Goal: Task Accomplishment & Management: Use online tool/utility

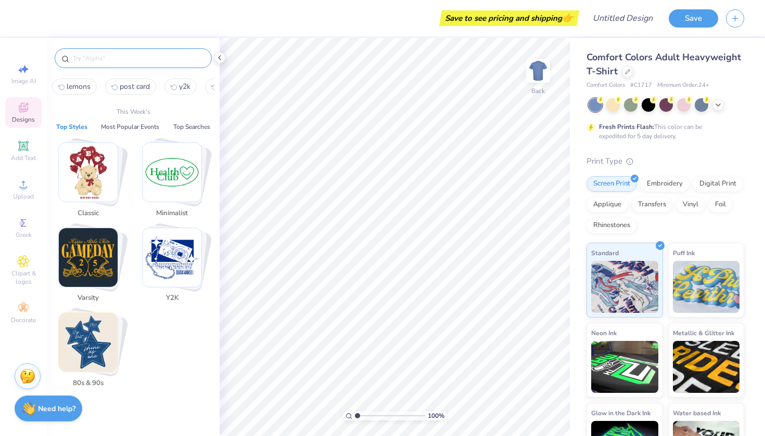
click at [109, 58] on input "text" at bounding box center [138, 58] width 133 height 10
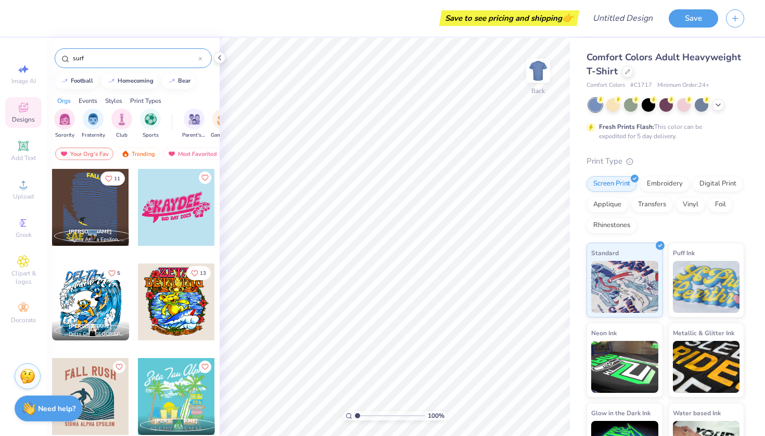
type input "surf"
click at [206, 59] on div "surf" at bounding box center [133, 58] width 157 height 20
click at [202, 59] on div "surf" at bounding box center [133, 58] width 157 height 20
click at [200, 59] on icon at bounding box center [200, 59] width 4 height 4
click at [173, 59] on input "text" at bounding box center [138, 58] width 133 height 10
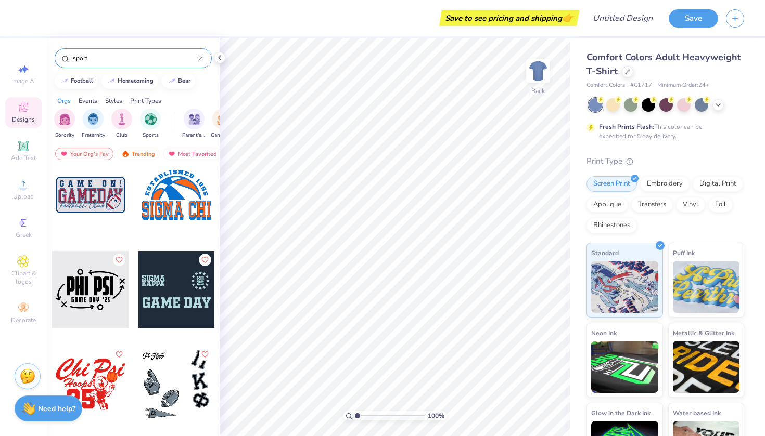
scroll to position [1142, 0]
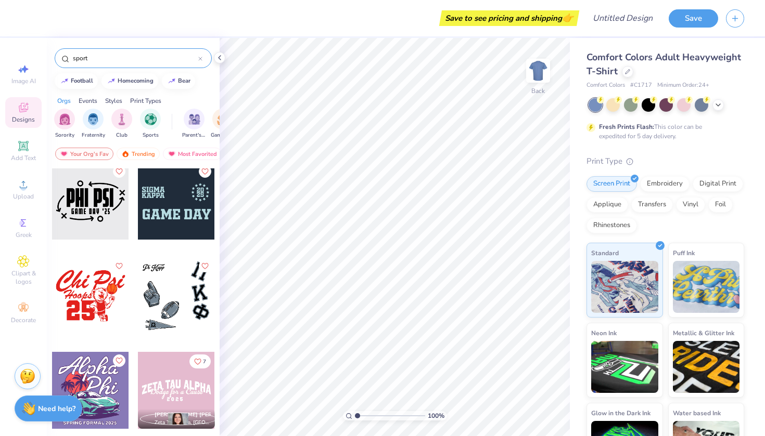
type input "sport"
click at [156, 220] on div at bounding box center [176, 201] width 77 height 77
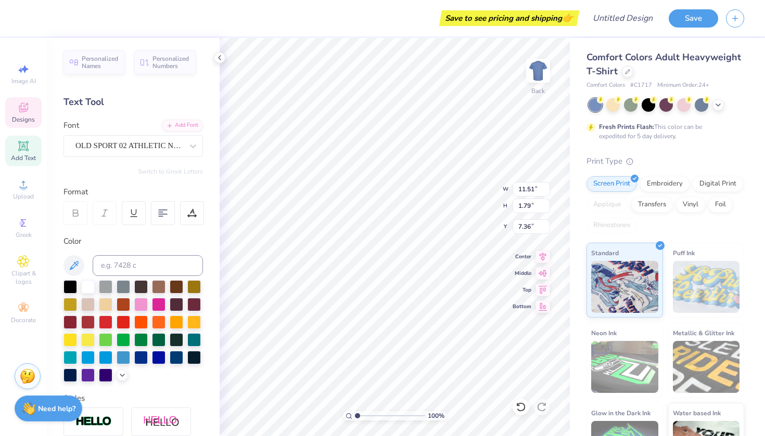
scroll to position [0, 1]
type textarea "Alpha Phi"
type input "8.92"
type input "1.28"
type input "8.03"
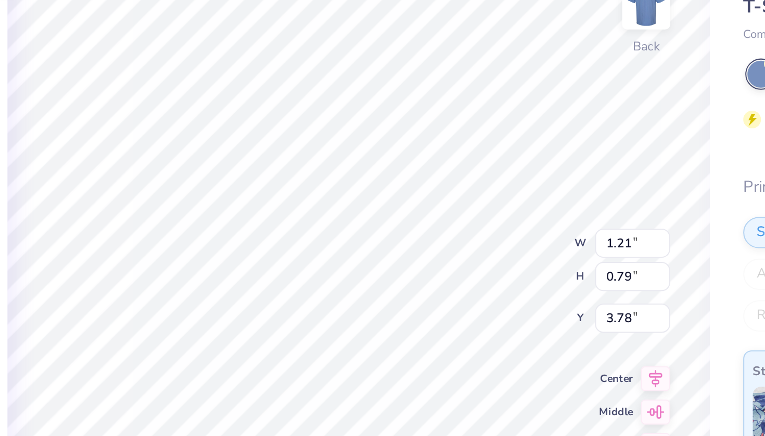
type textarea "18"
type input "4.58"
type textarea "72"
type textarea "SDSU"
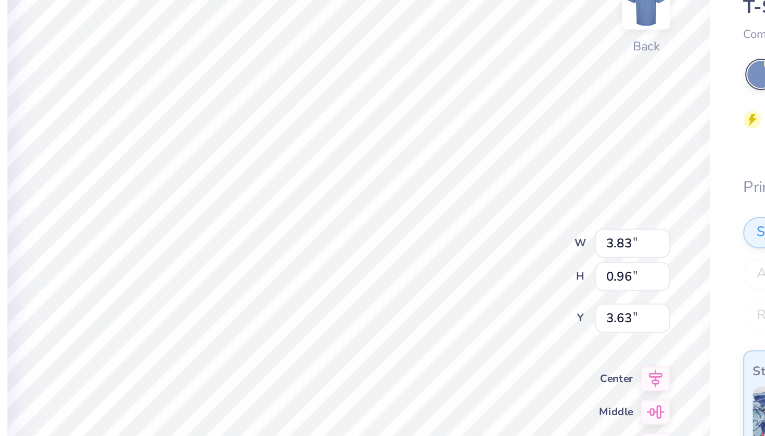
type input "0.91"
type input "4.63"
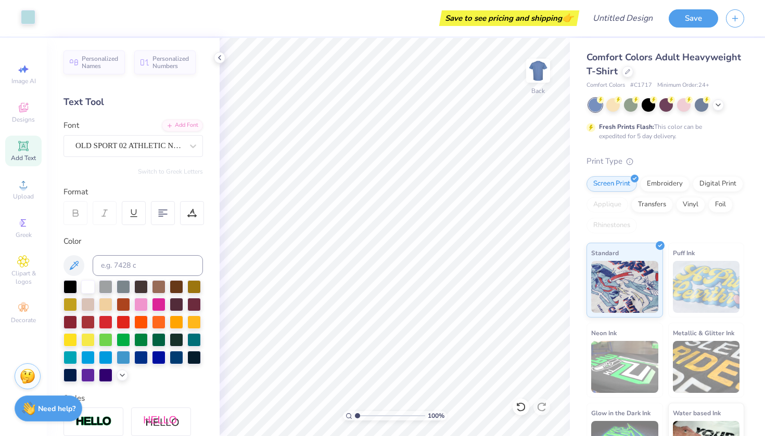
click at [30, 15] on div at bounding box center [28, 17] width 15 height 15
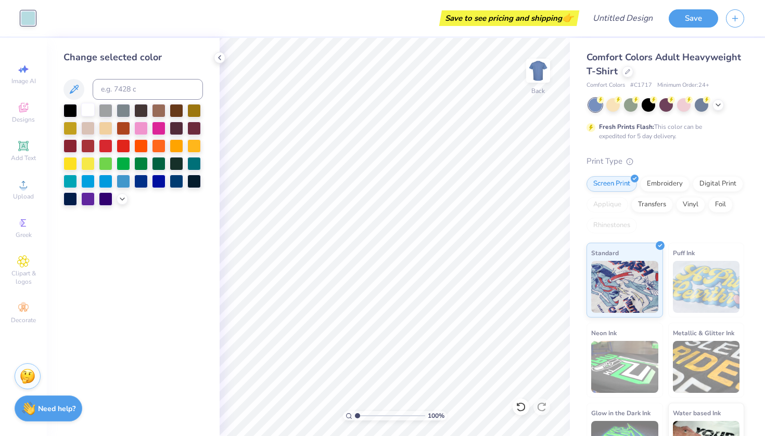
click at [88, 112] on div at bounding box center [88, 110] width 14 height 14
click at [223, 61] on icon at bounding box center [219, 58] width 8 height 8
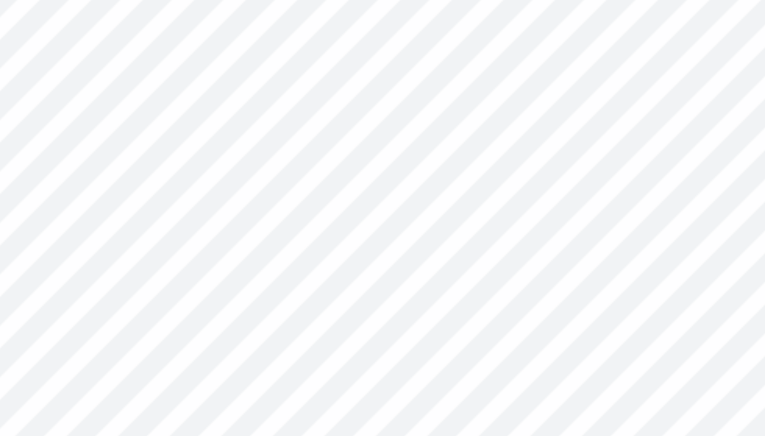
type input "3.84"
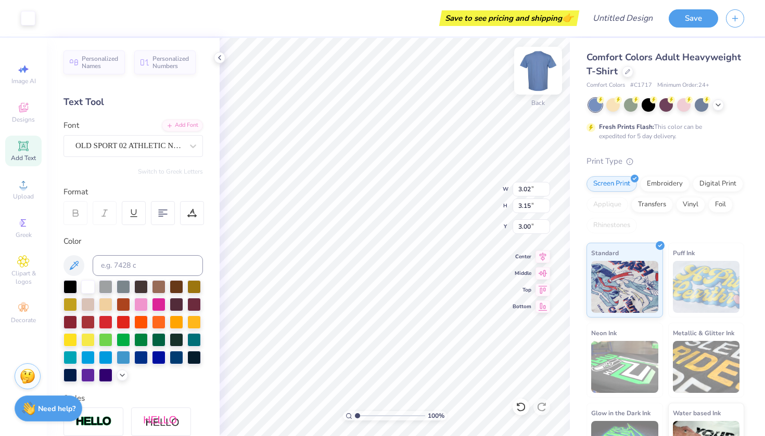
click at [460, 199] on div "100 % Back W 3.02 3.02 " H 3.15 3.15 " Y 3.00 3.00 " Center Middle Top Bottom" at bounding box center [395, 237] width 350 height 399
type input "7.08"
type input "6.59"
type input "8.07"
type input "7.10"
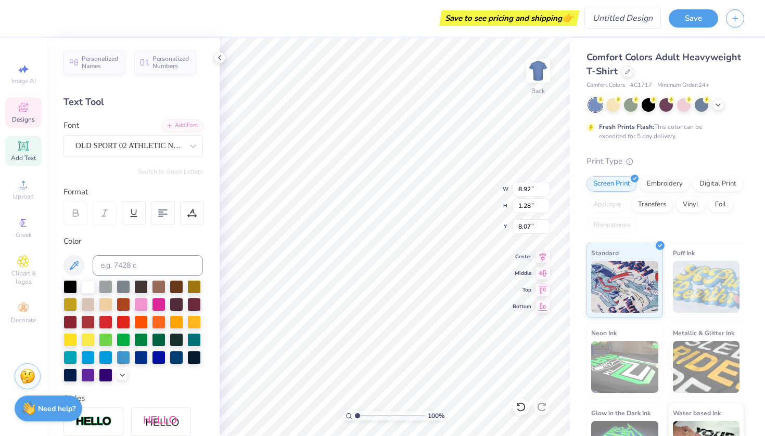
type input "1.02"
type input "8.33"
type input "9.17"
click at [26, 112] on icon at bounding box center [23, 107] width 12 height 12
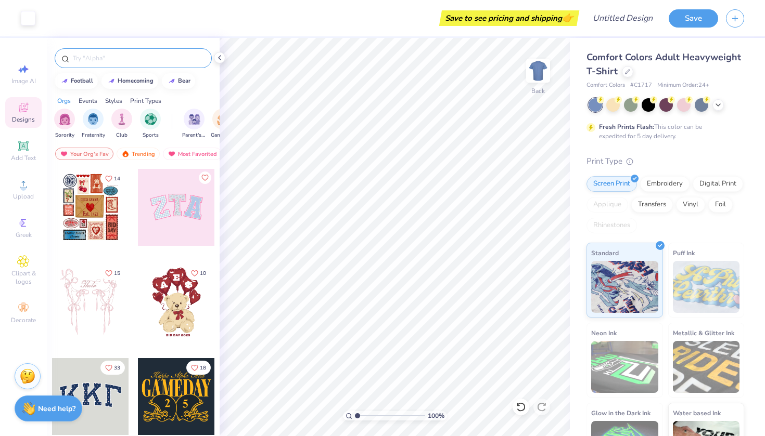
click at [130, 63] on div at bounding box center [133, 58] width 157 height 20
click at [130, 59] on input "text" at bounding box center [138, 58] width 133 height 10
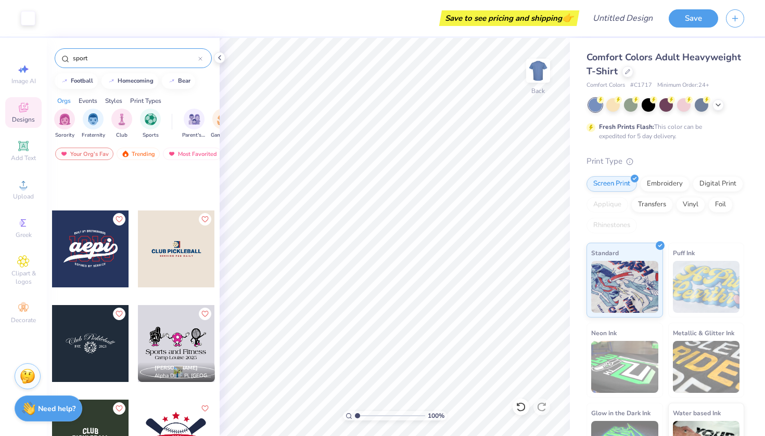
scroll to position [433, 0]
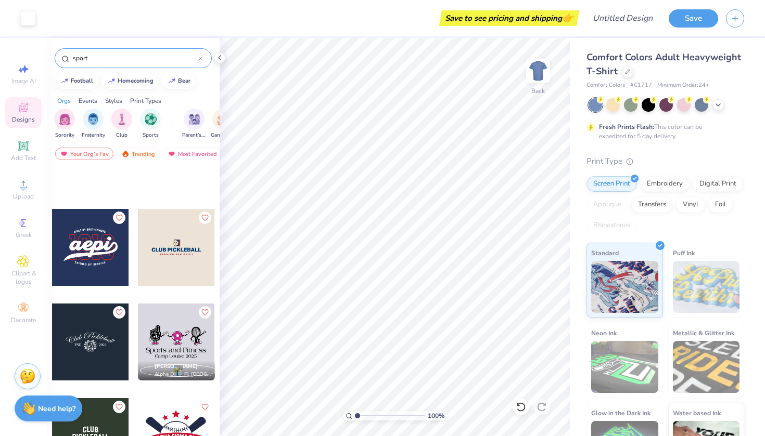
type input "sport"
click at [164, 252] on div at bounding box center [176, 247] width 77 height 77
type input "12.50"
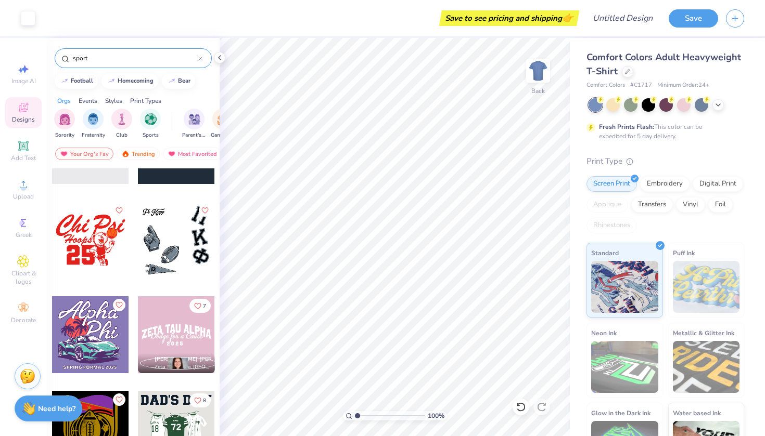
scroll to position [1198, 0]
click at [186, 246] on div at bounding box center [176, 240] width 77 height 77
type input "10.58"
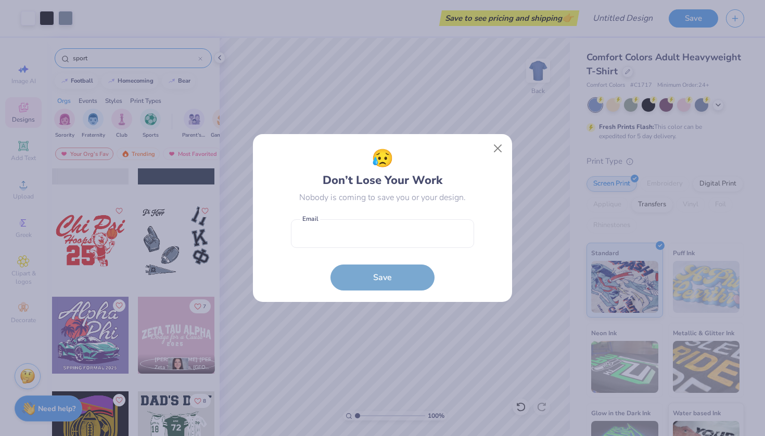
click at [448, 246] on form "Email is a required field Email Save" at bounding box center [382, 252] width 183 height 76
click at [504, 139] on button "Close" at bounding box center [498, 149] width 20 height 20
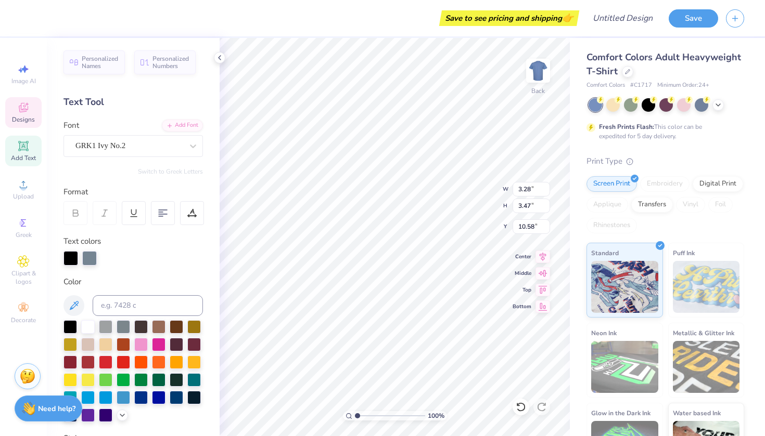
scroll to position [1, 0]
type textarea "A"
type input "2.92"
type input "2.87"
type input "14.62"
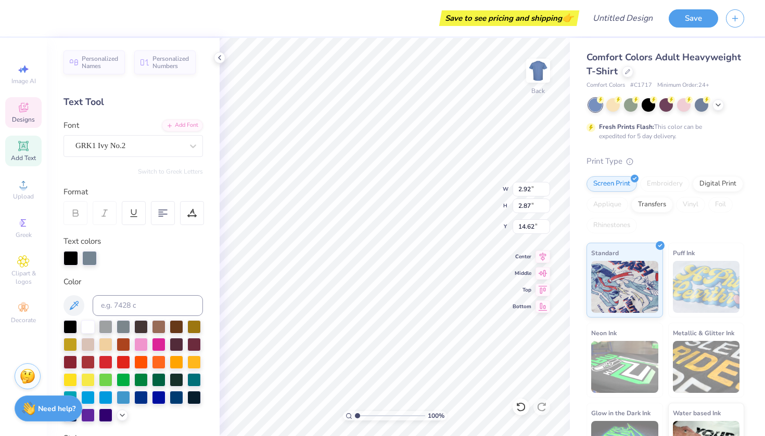
type input "2.94"
type input "2.89"
type input "14.61"
click at [43, 16] on div at bounding box center [47, 17] width 15 height 15
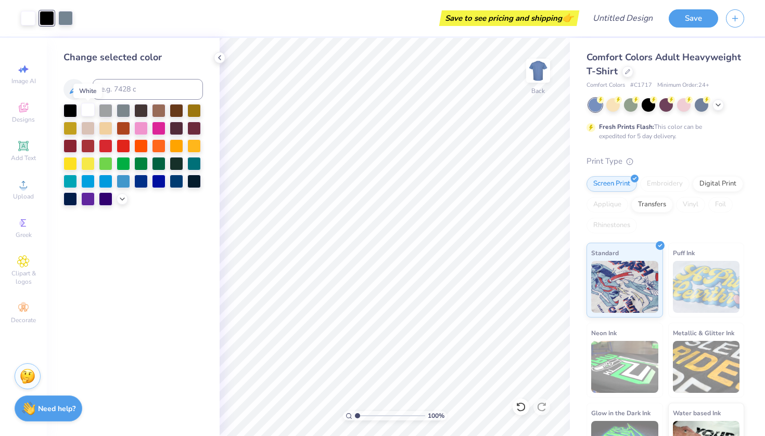
click at [89, 112] on div at bounding box center [88, 110] width 14 height 14
click at [51, 19] on div at bounding box center [47, 17] width 15 height 15
click at [87, 110] on div at bounding box center [88, 110] width 14 height 14
click at [69, 112] on div at bounding box center [70, 110] width 14 height 14
click at [89, 116] on div at bounding box center [88, 110] width 14 height 14
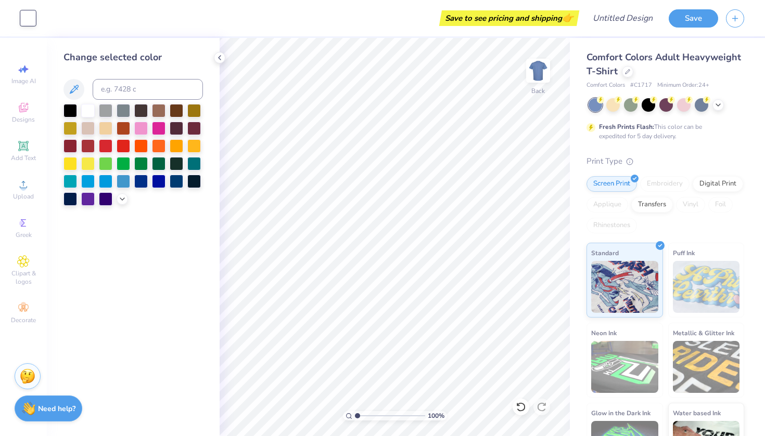
click at [215, 62] on div "Change selected color" at bounding box center [133, 237] width 173 height 399
click at [216, 61] on icon at bounding box center [219, 58] width 8 height 8
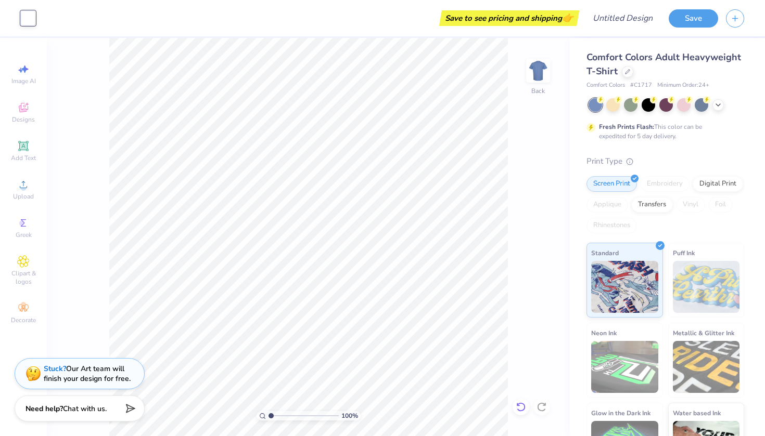
click at [519, 407] on icon at bounding box center [521, 407] width 10 height 10
click at [522, 408] on icon at bounding box center [521, 407] width 10 height 10
click at [524, 408] on icon at bounding box center [521, 407] width 10 height 10
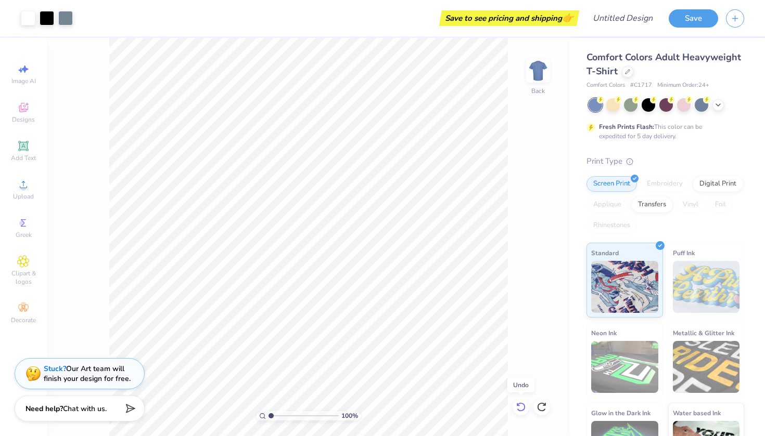
click at [524, 408] on icon at bounding box center [521, 407] width 10 height 10
click at [542, 408] on icon at bounding box center [541, 407] width 10 height 10
click at [43, 21] on div at bounding box center [47, 17] width 15 height 15
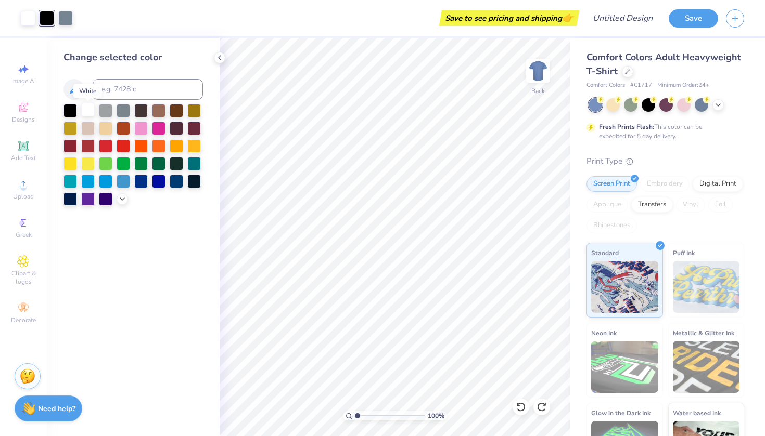
click at [89, 109] on div at bounding box center [88, 110] width 14 height 14
click at [50, 19] on div at bounding box center [47, 17] width 15 height 15
click at [91, 113] on div at bounding box center [88, 110] width 14 height 14
click at [221, 61] on icon at bounding box center [219, 58] width 8 height 8
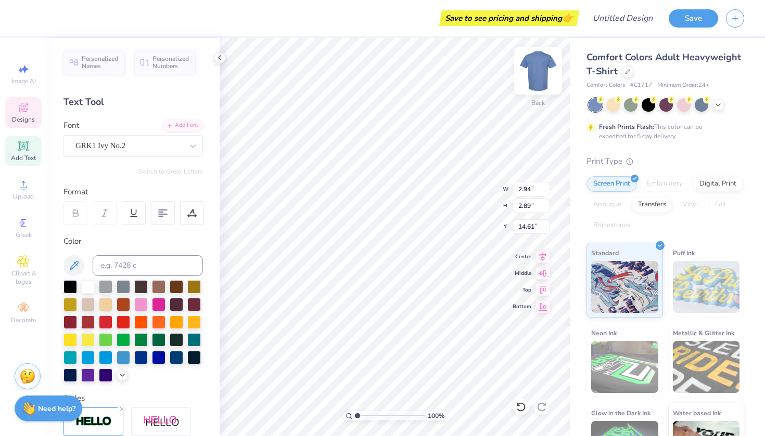
type input "16.52"
click at [21, 105] on icon at bounding box center [23, 107] width 9 height 9
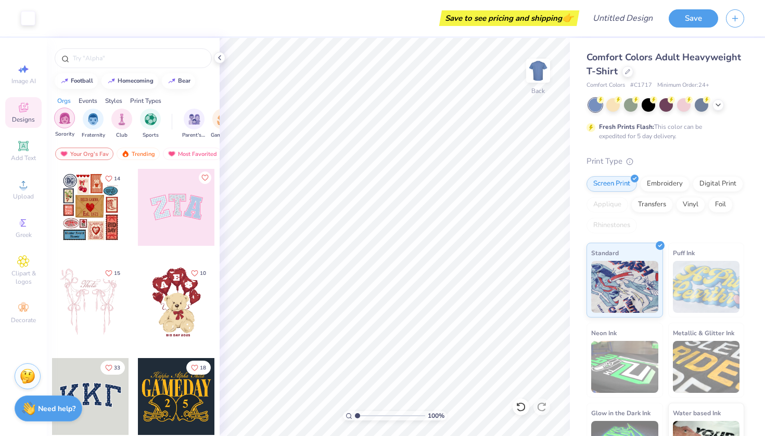
click at [63, 122] on img "filter for Sorority" at bounding box center [65, 118] width 12 height 12
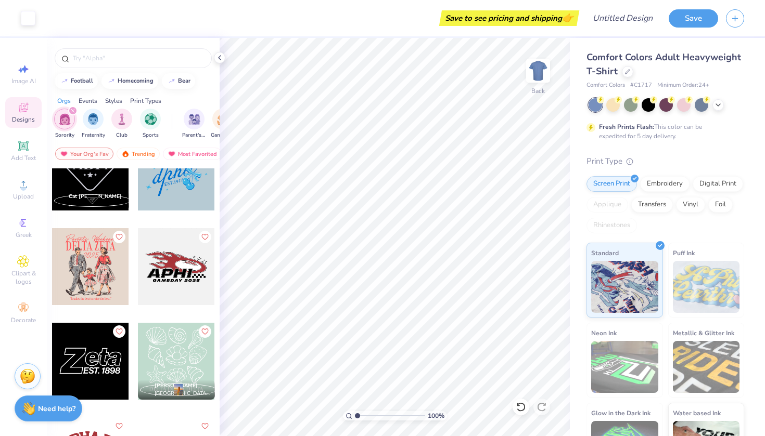
scroll to position [5063, 0]
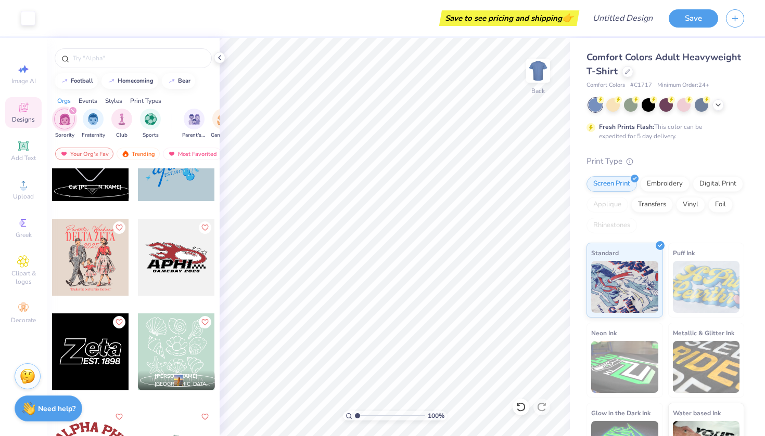
click at [179, 262] on div at bounding box center [176, 257] width 77 height 77
type input "8.28"
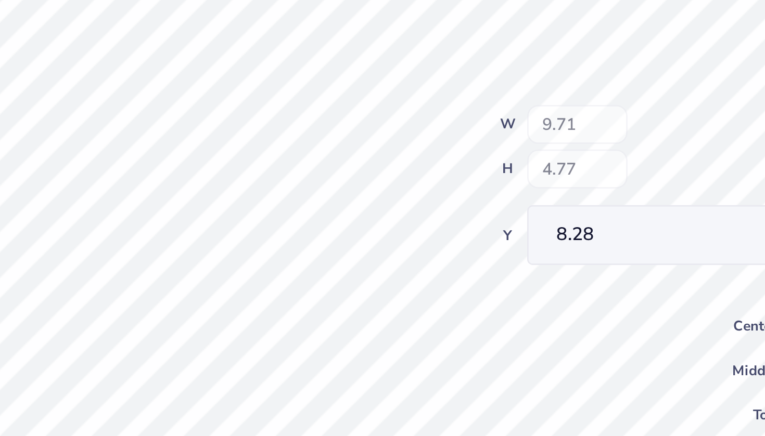
type input "9.39"
type input "3.32"
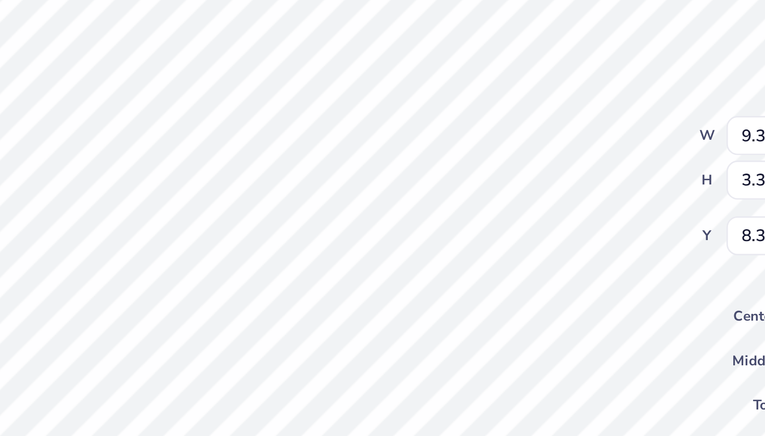
type input "6.31"
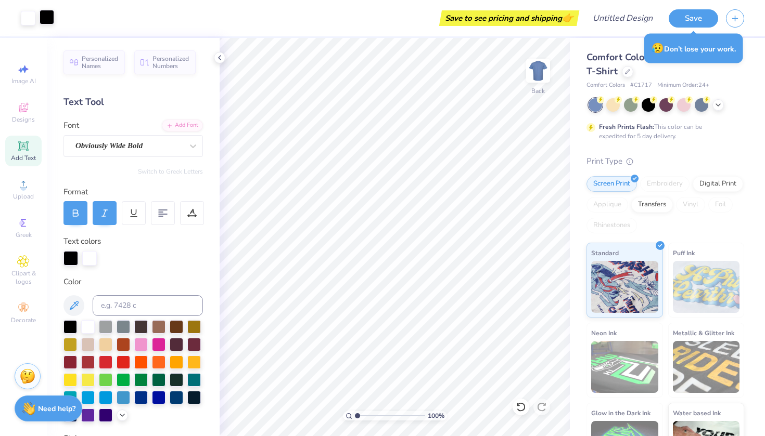
click at [45, 21] on div at bounding box center [47, 17] width 15 height 15
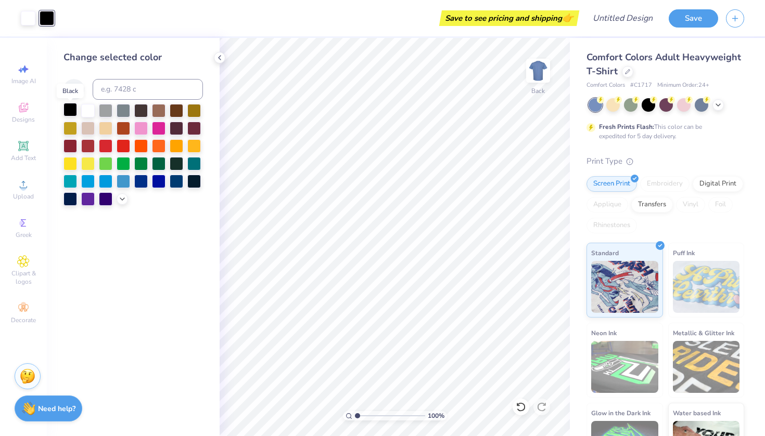
click at [73, 113] on div at bounding box center [70, 110] width 14 height 14
click at [88, 113] on div at bounding box center [88, 110] width 14 height 14
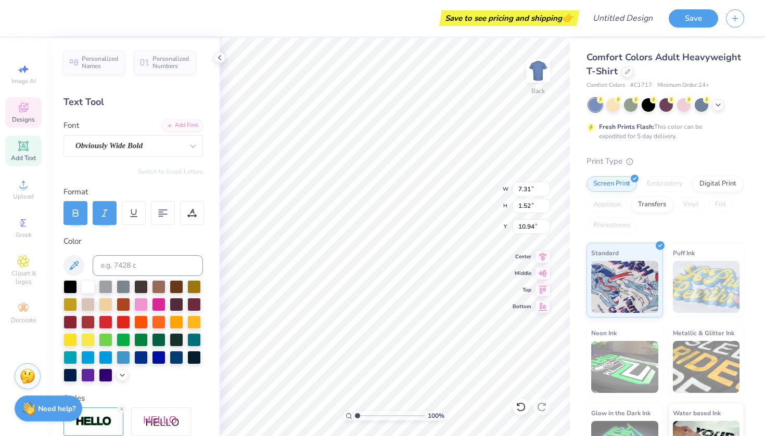
type textarea "a"
type textarea "ALPHA PHI"
type input "10.71"
type input "1.05"
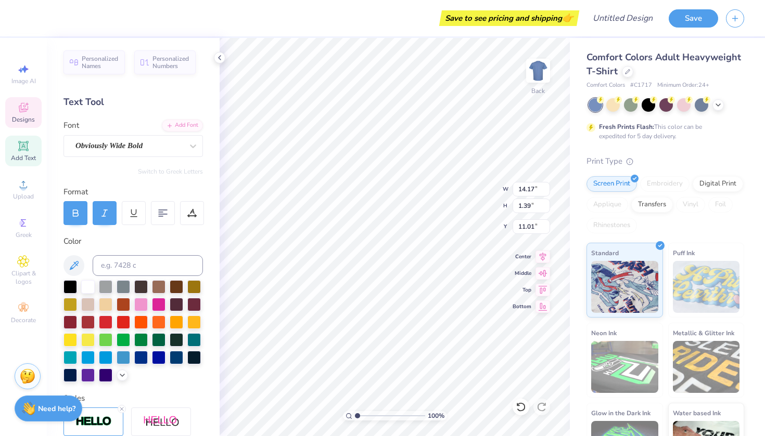
type input "11.35"
type input "15.91"
type textarea "18 72 PHI"
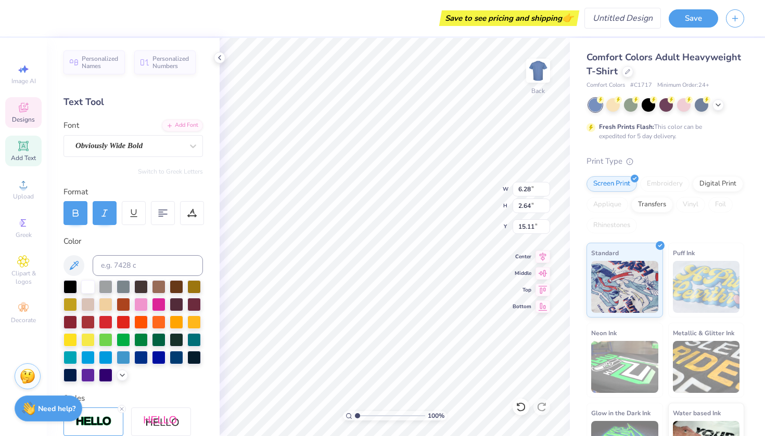
type textarea "18 72"
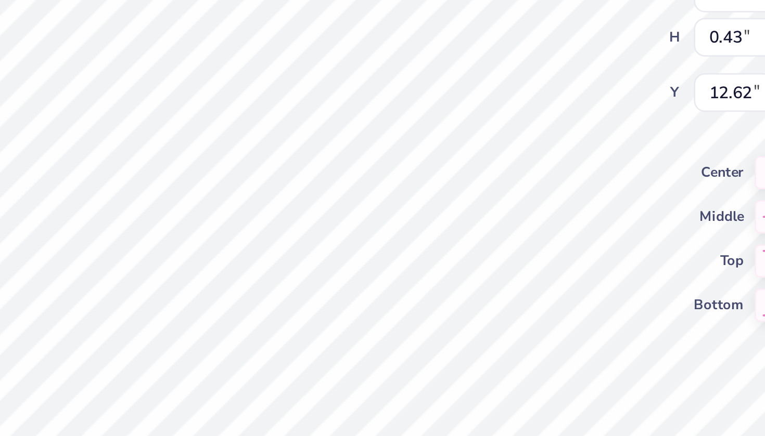
scroll to position [0, 4]
type textarea "[GEOGRAPHIC_DATA]"
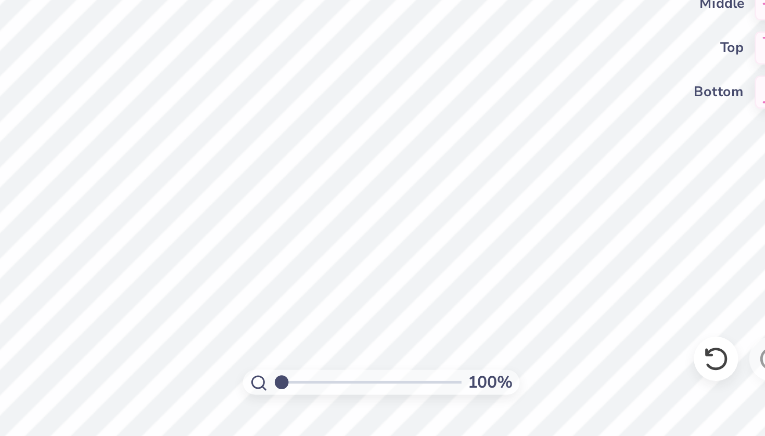
type textarea "EST. 1872 72"
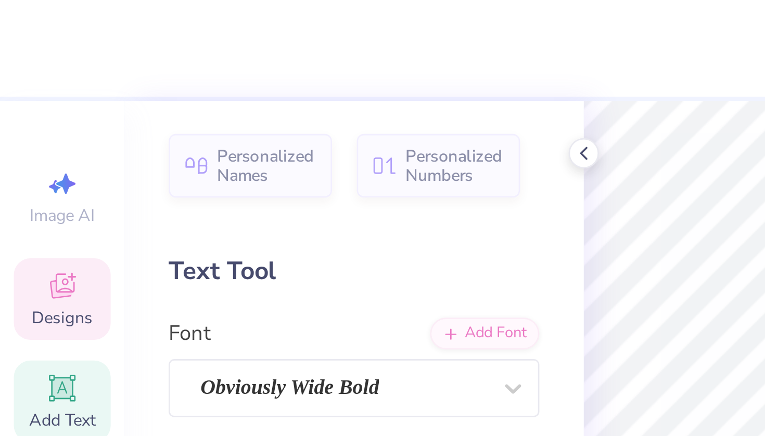
type textarea "EST. 1872"
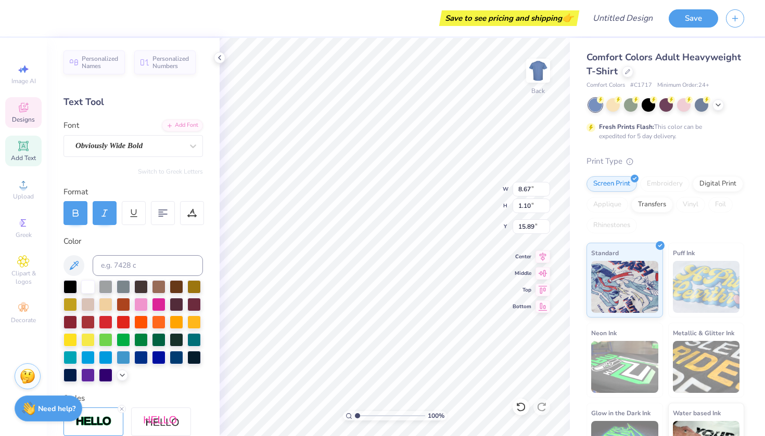
type input "6.60"
type input "5.54"
type input "0.70"
click at [75, 212] on icon at bounding box center [75, 213] width 9 height 9
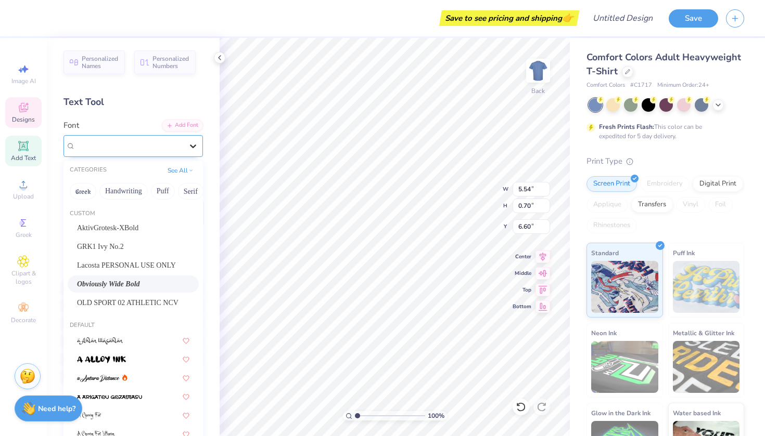
click at [185, 150] on div at bounding box center [193, 146] width 19 height 19
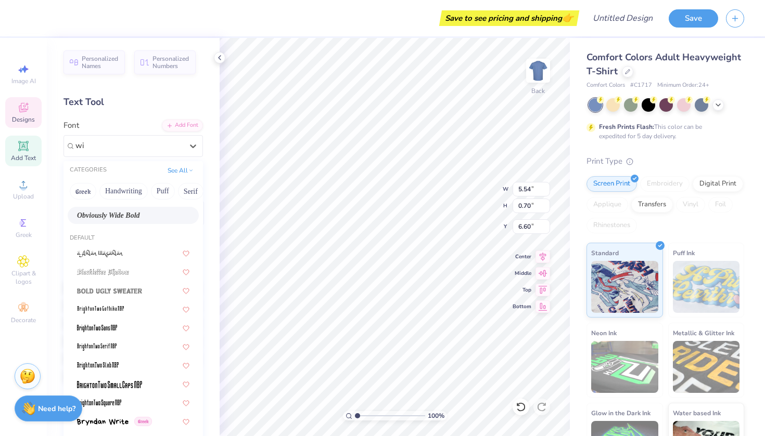
scroll to position [0, 0]
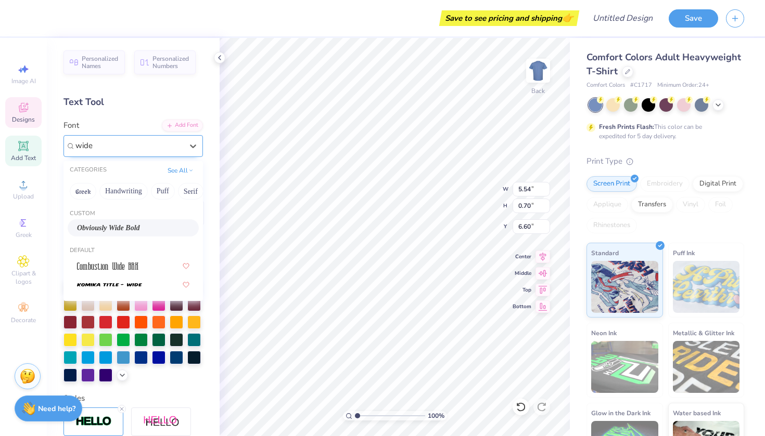
type input "wide"
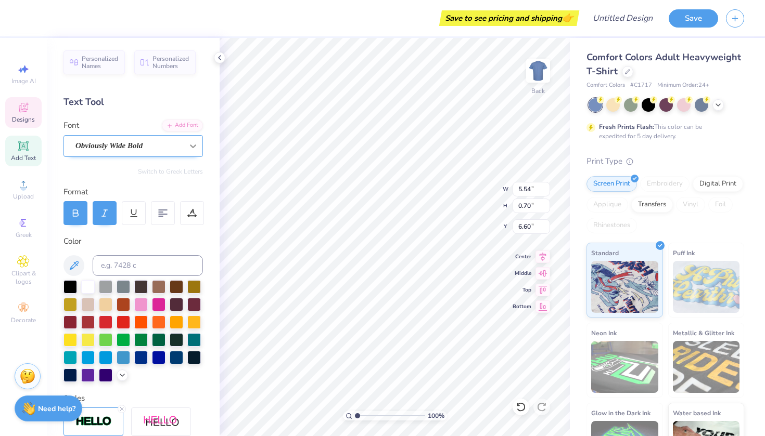
click at [188, 148] on icon at bounding box center [193, 146] width 10 height 10
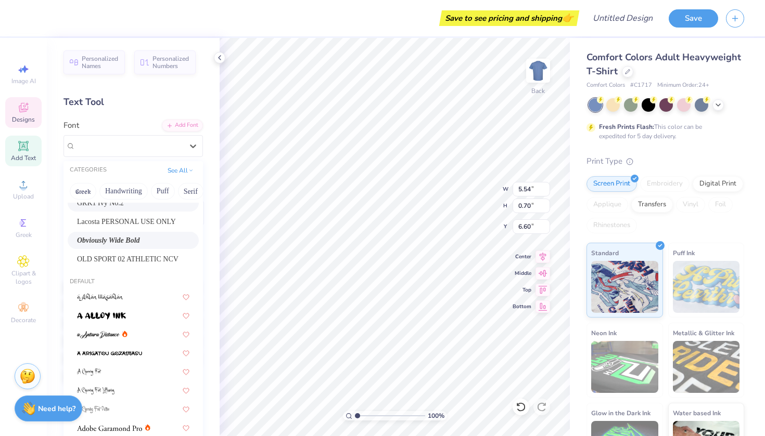
scroll to position [44, 0]
click at [161, 259] on span "OLD SPORT 02 ATHLETIC NCV" at bounding box center [127, 258] width 101 height 11
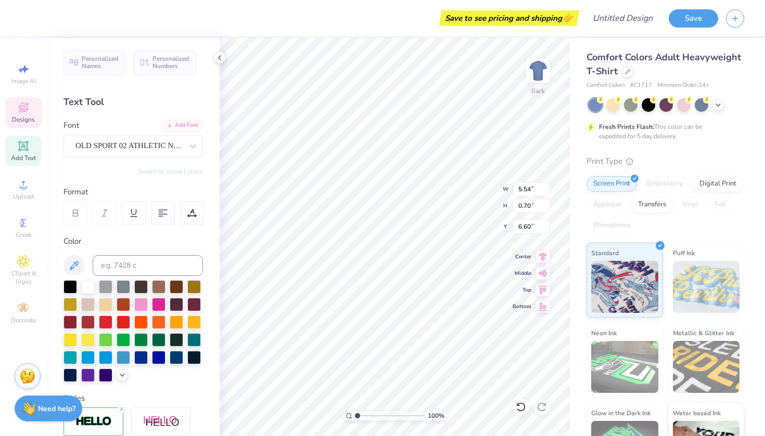
type input "3.75"
type input "0.65"
type input "6.62"
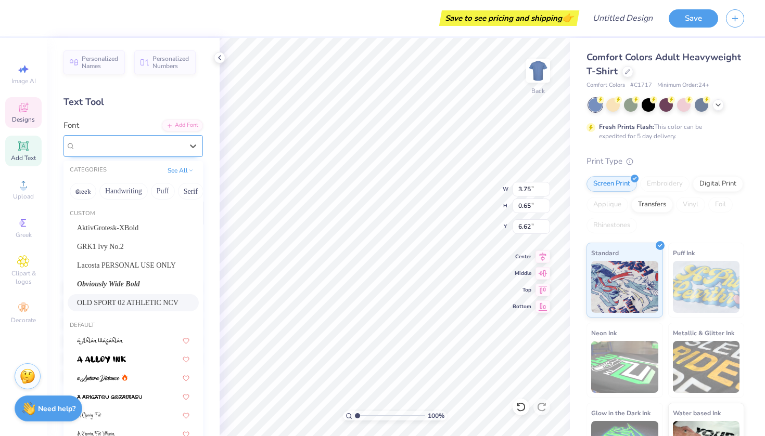
click at [159, 149] on span "OLD SPORT 02 ATHLETIC NCV" at bounding box center [128, 146] width 107 height 12
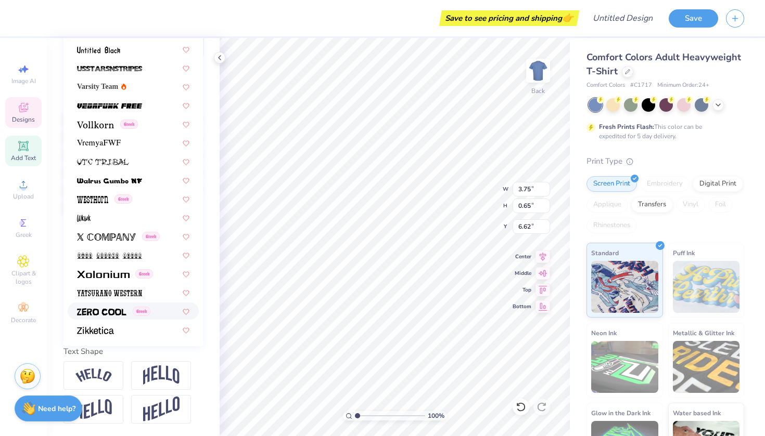
scroll to position [169, 0]
click at [105, 317] on span at bounding box center [101, 311] width 49 height 11
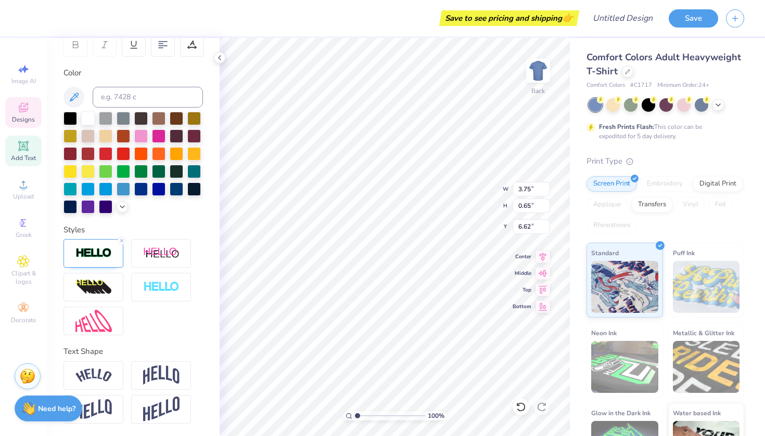
type input "3.46"
type input "0.70"
type input "6.60"
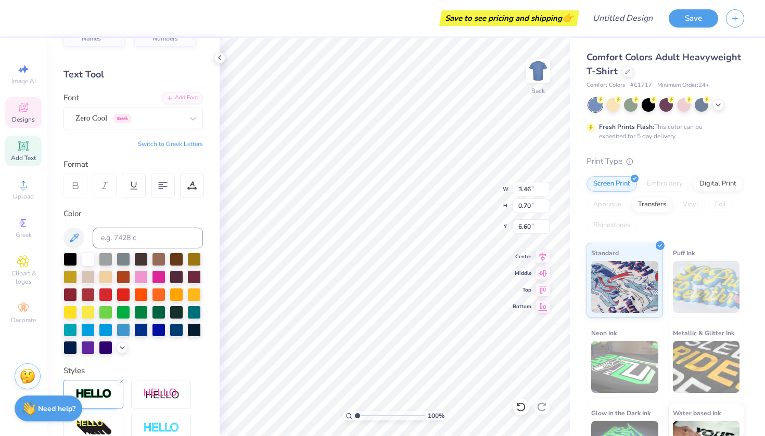
scroll to position [27, 0]
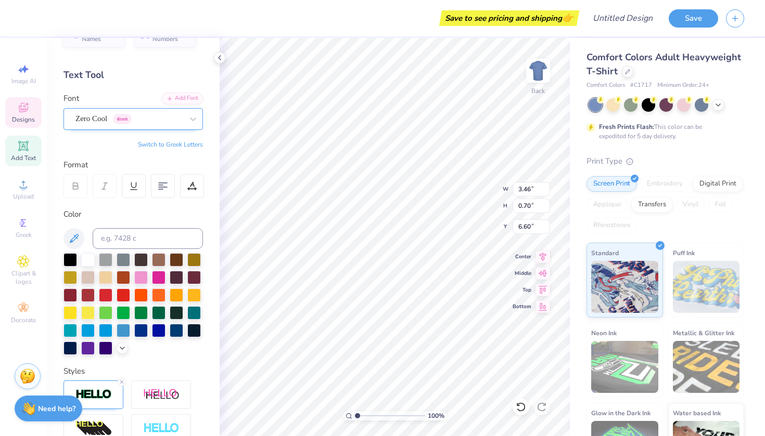
click at [165, 120] on div "Zero Cool Greek" at bounding box center [128, 119] width 109 height 16
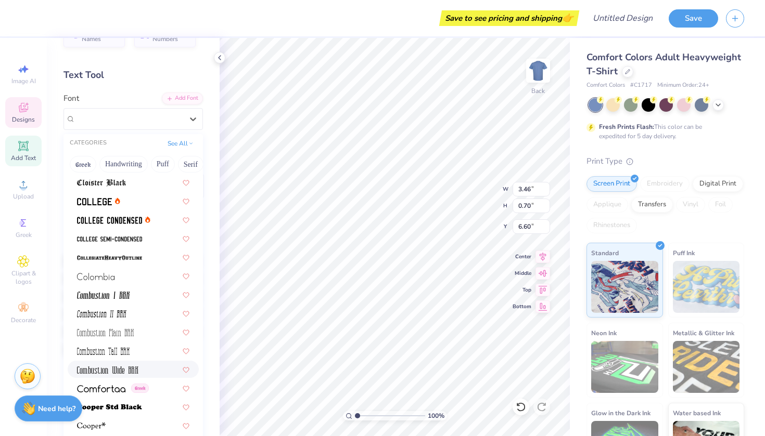
scroll to position [1461, 0]
click at [126, 223] on img at bounding box center [109, 219] width 65 height 7
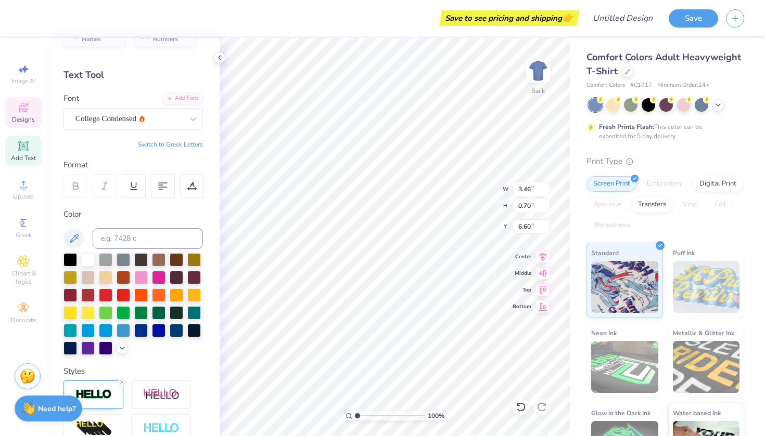
type input "2.79"
type input "0.62"
type input "6.64"
click at [143, 114] on div "College Condensed" at bounding box center [128, 119] width 109 height 16
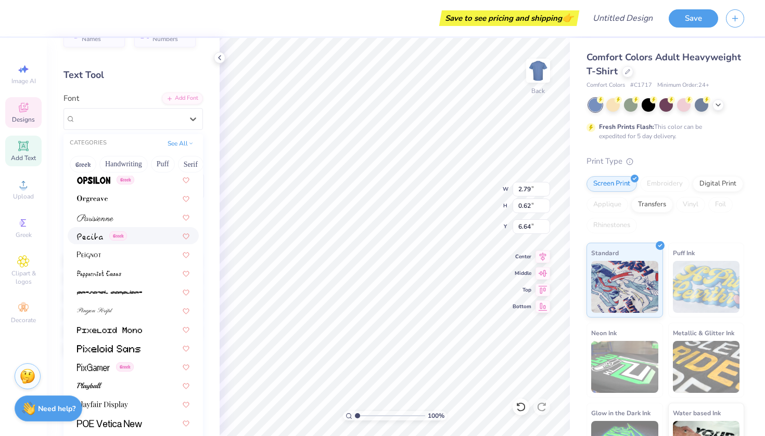
scroll to position [4348, 0]
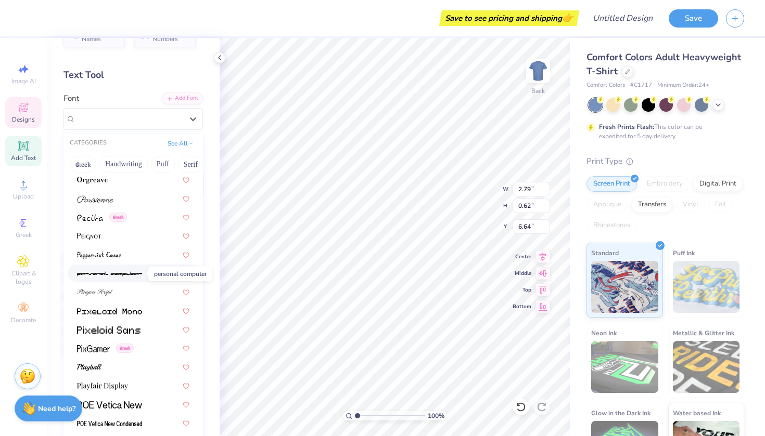
click at [129, 278] on img at bounding box center [109, 274] width 65 height 7
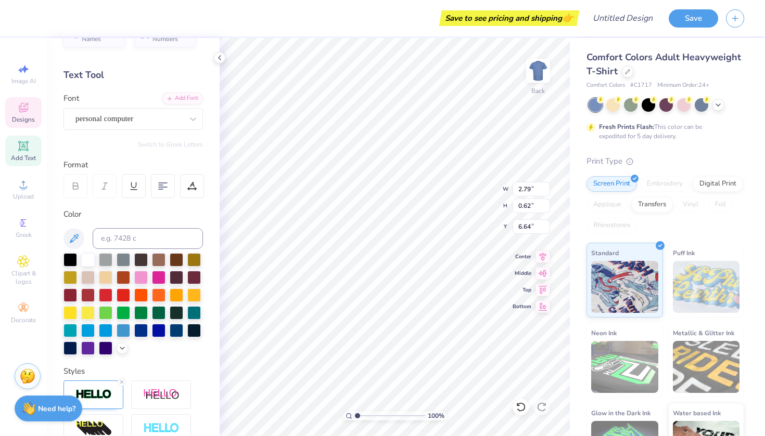
type input "4.54"
type input "0.57"
type input "6.66"
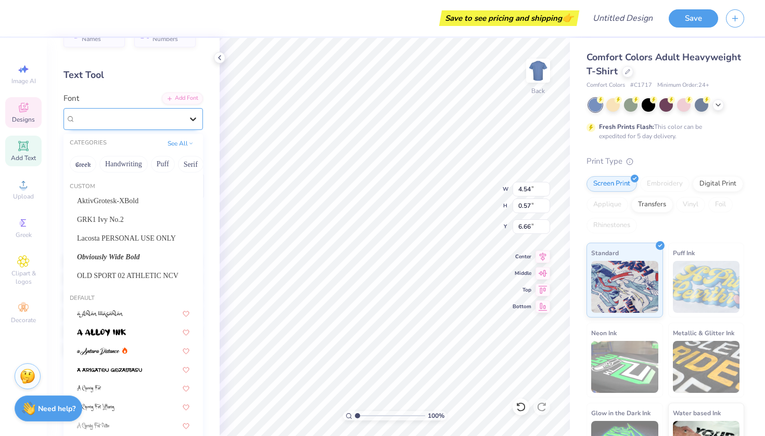
click at [188, 114] on icon at bounding box center [193, 119] width 10 height 10
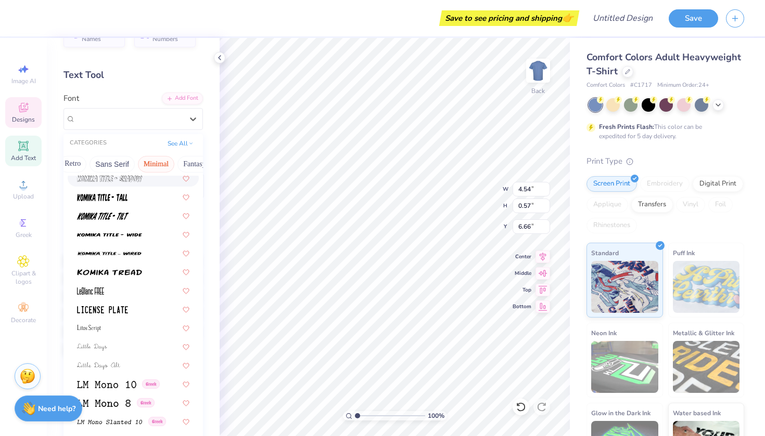
scroll to position [0, 228]
click at [154, 169] on button "Minimal" at bounding box center [153, 164] width 36 height 17
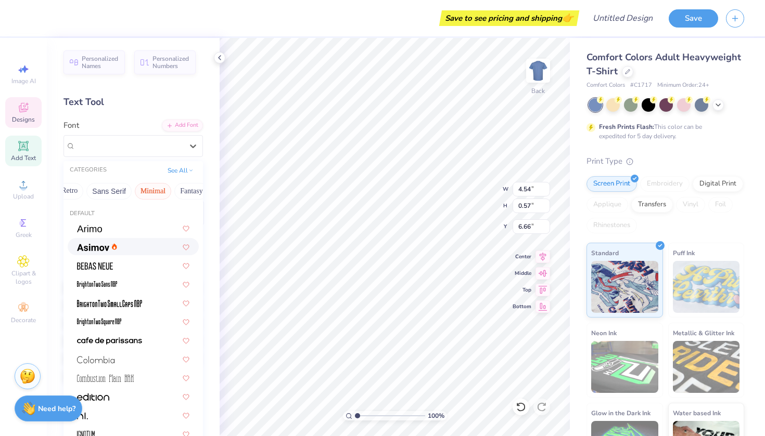
scroll to position [0, 0]
click at [146, 250] on div at bounding box center [133, 246] width 112 height 11
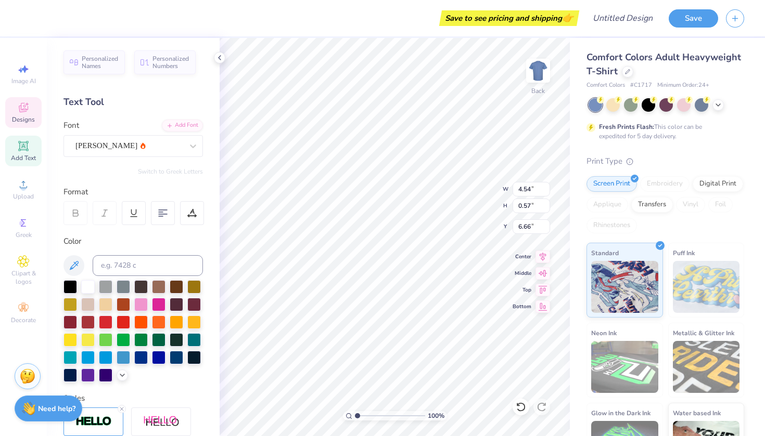
type input "3.73"
type input "0.66"
type input "6.62"
click at [515, 405] on div at bounding box center [520, 407] width 17 height 17
type input "4.54"
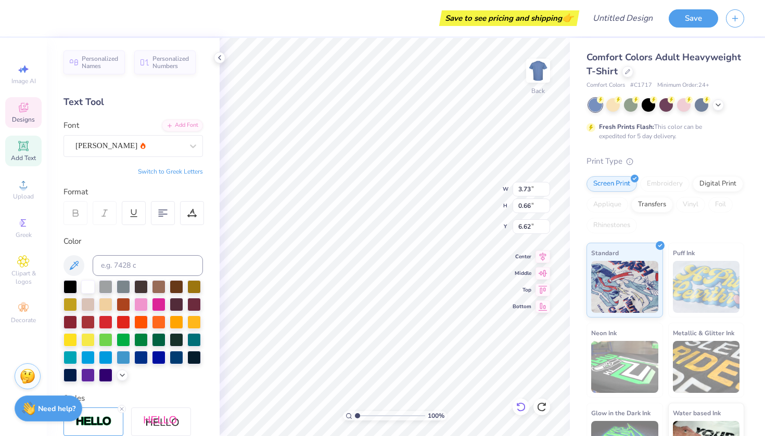
type input "0.57"
type input "6.66"
click at [515, 405] on div at bounding box center [520, 407] width 17 height 17
type input "2.79"
type input "0.62"
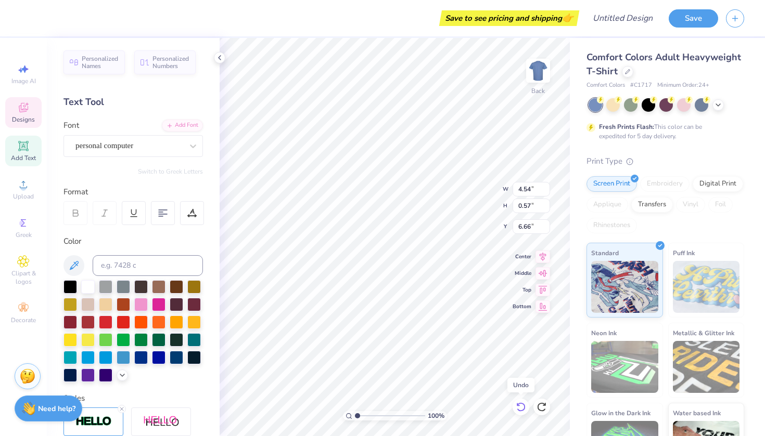
type input "6.64"
click at [515, 405] on div at bounding box center [520, 407] width 17 height 17
type input "3.46"
type input "0.70"
type input "6.60"
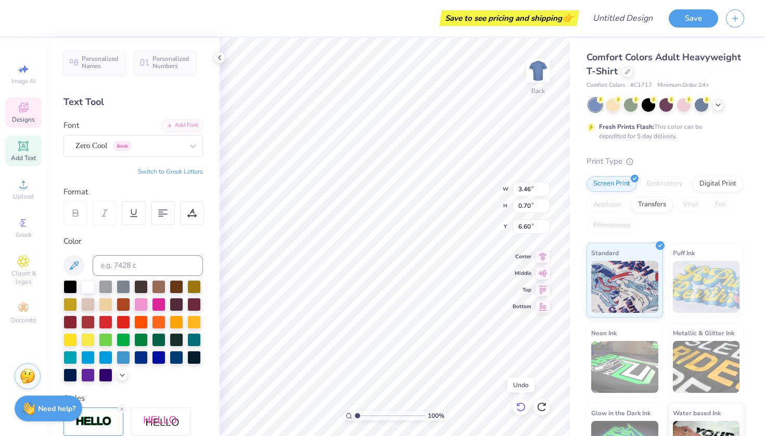
click at [515, 405] on div at bounding box center [520, 407] width 17 height 17
type input "3.75"
type input "0.65"
type input "6.62"
click at [515, 405] on div at bounding box center [520, 407] width 17 height 17
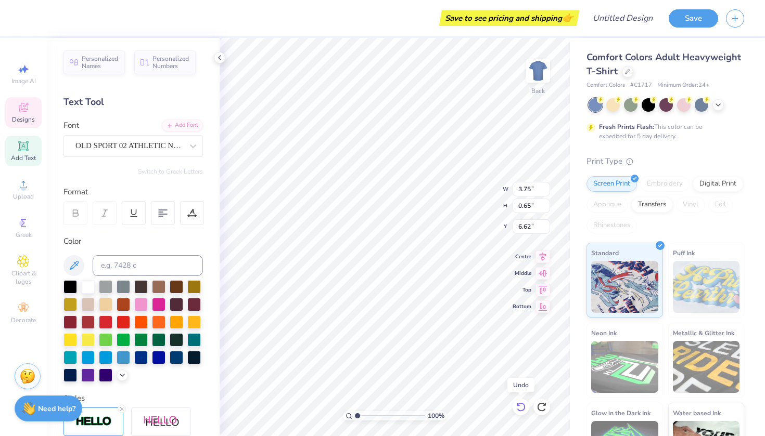
type input "5.54"
type input "0.70"
type input "6.60"
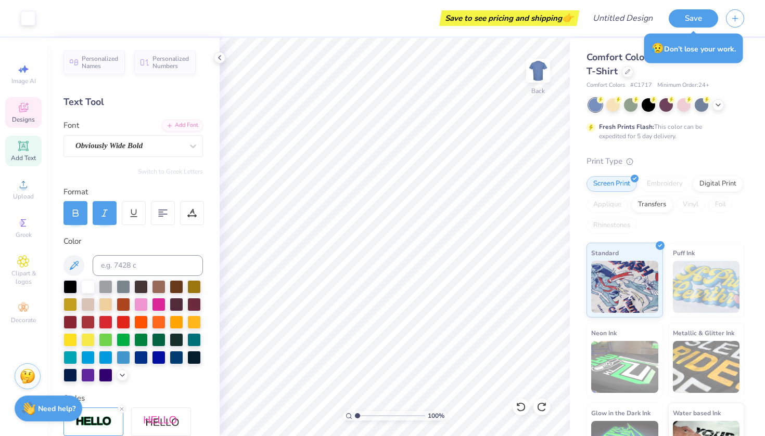
click at [20, 118] on span "Designs" at bounding box center [23, 119] width 23 height 8
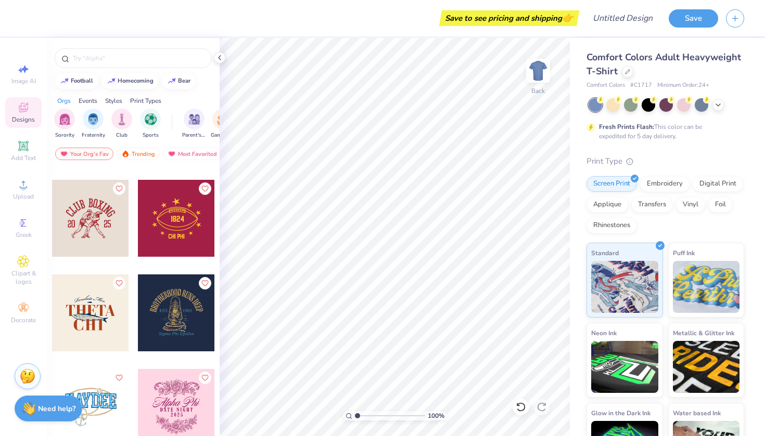
scroll to position [11352, 0]
click at [166, 222] on div at bounding box center [176, 217] width 77 height 77
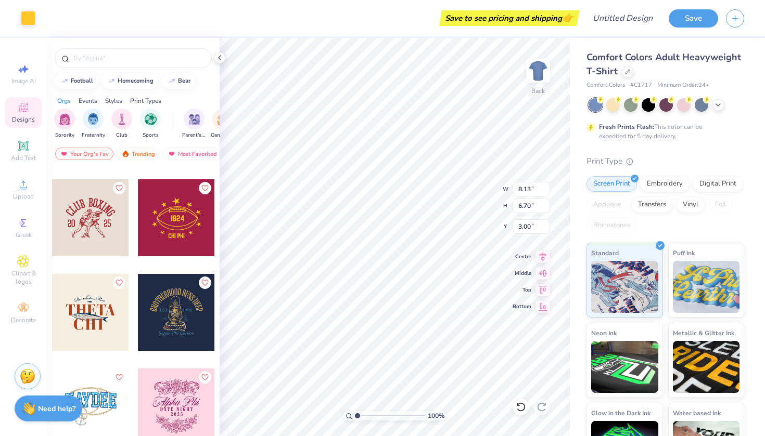
type input "4.67"
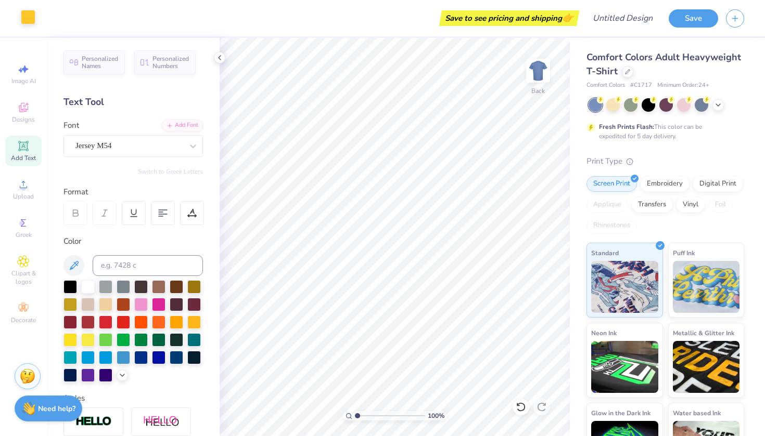
click at [28, 21] on div at bounding box center [28, 17] width 15 height 15
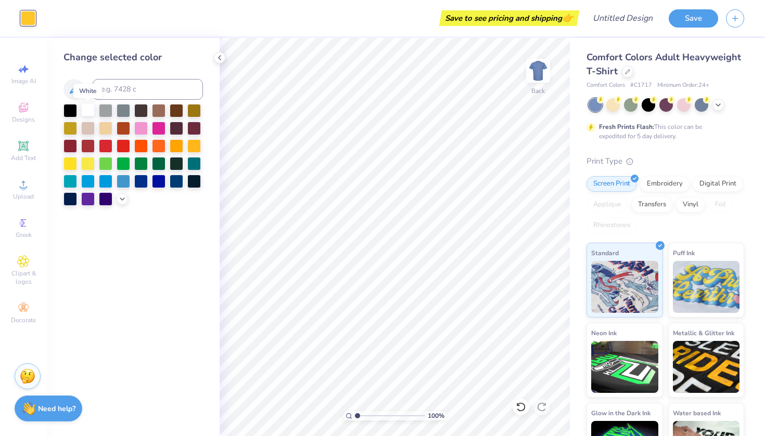
click at [92, 116] on div at bounding box center [88, 110] width 14 height 14
click at [216, 57] on icon at bounding box center [219, 58] width 8 height 8
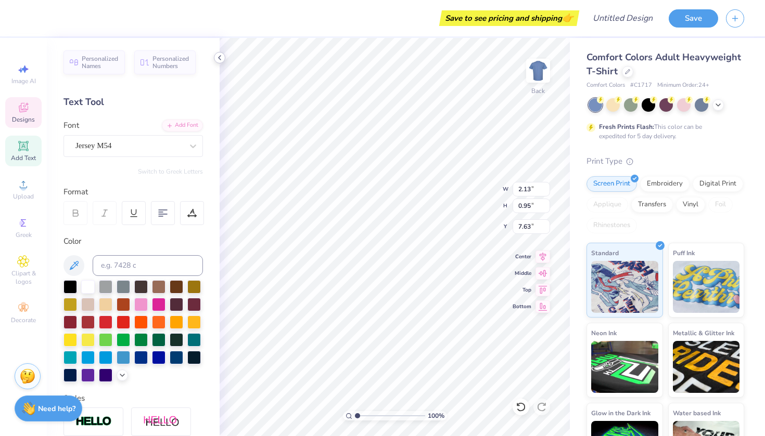
type textarea "A"
